Goal: Use online tool/utility: Utilize a website feature to perform a specific function

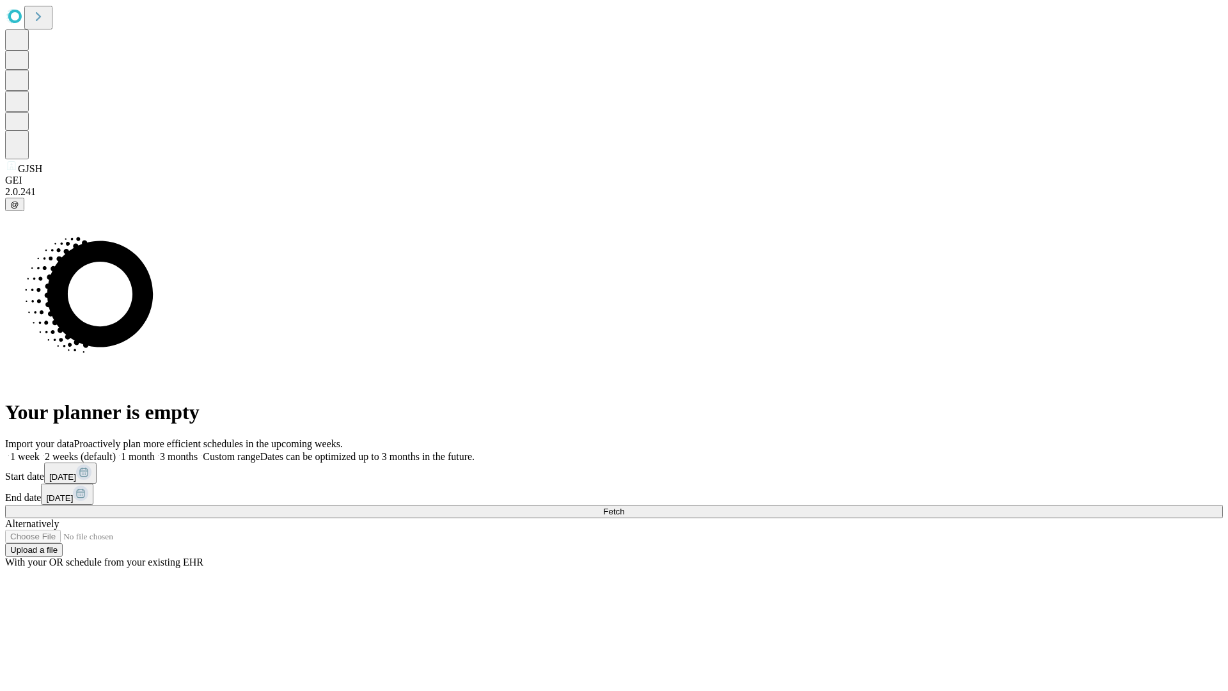
click at [624, 507] on span "Fetch" at bounding box center [613, 512] width 21 height 10
